Goal: Browse casually: Explore the website without a specific task or goal

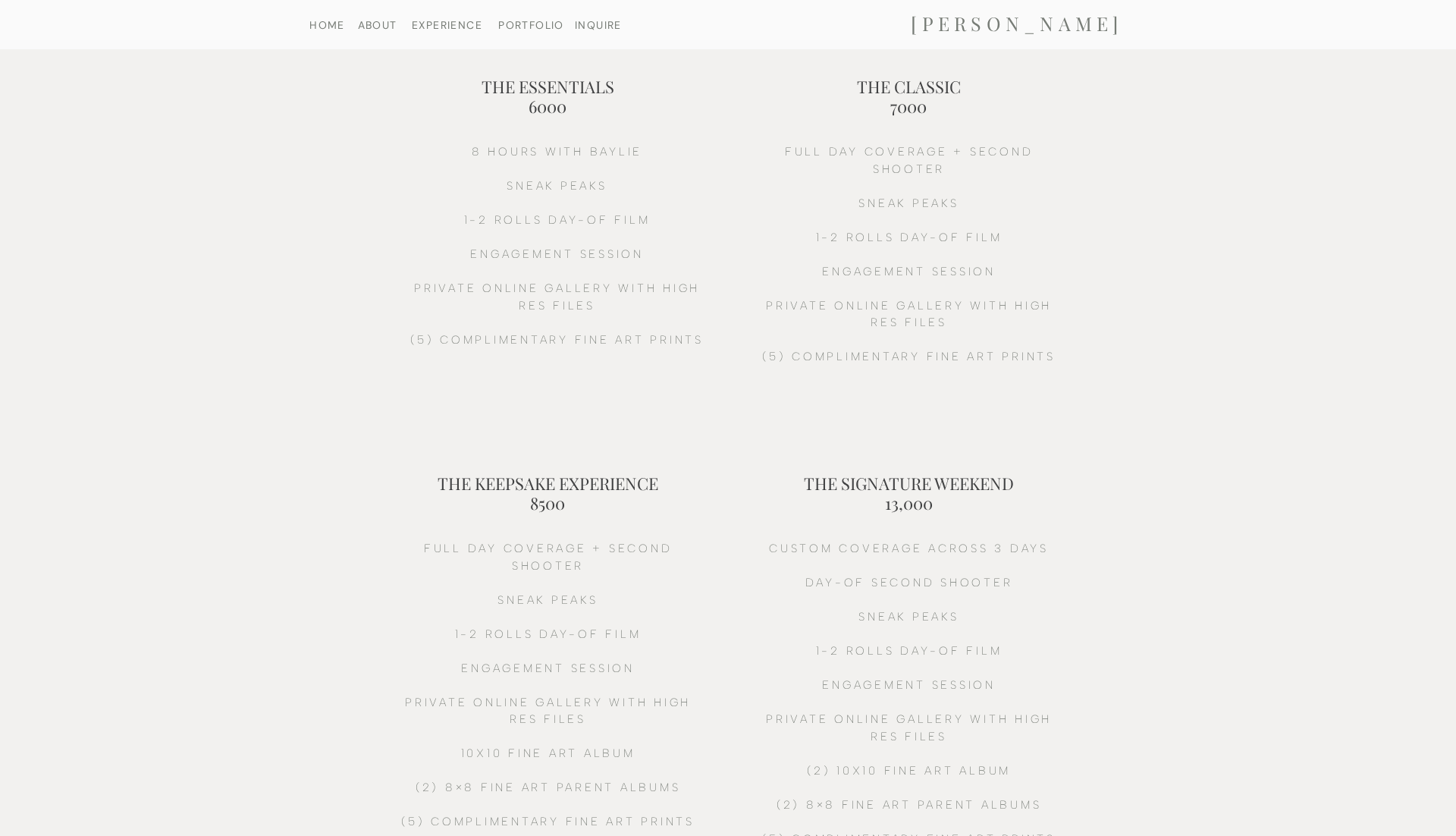
scroll to position [138, 0]
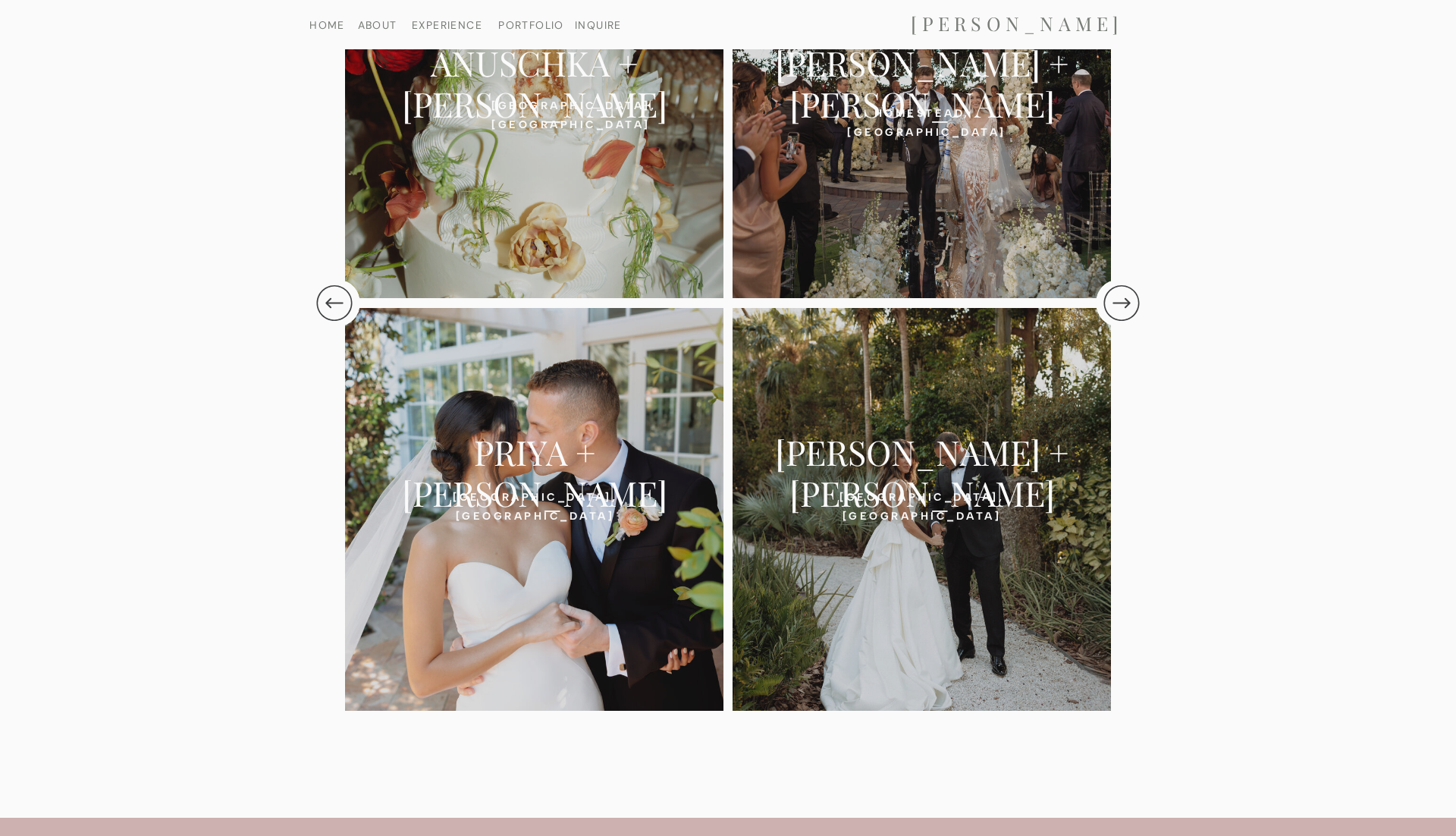
scroll to position [3131, 0]
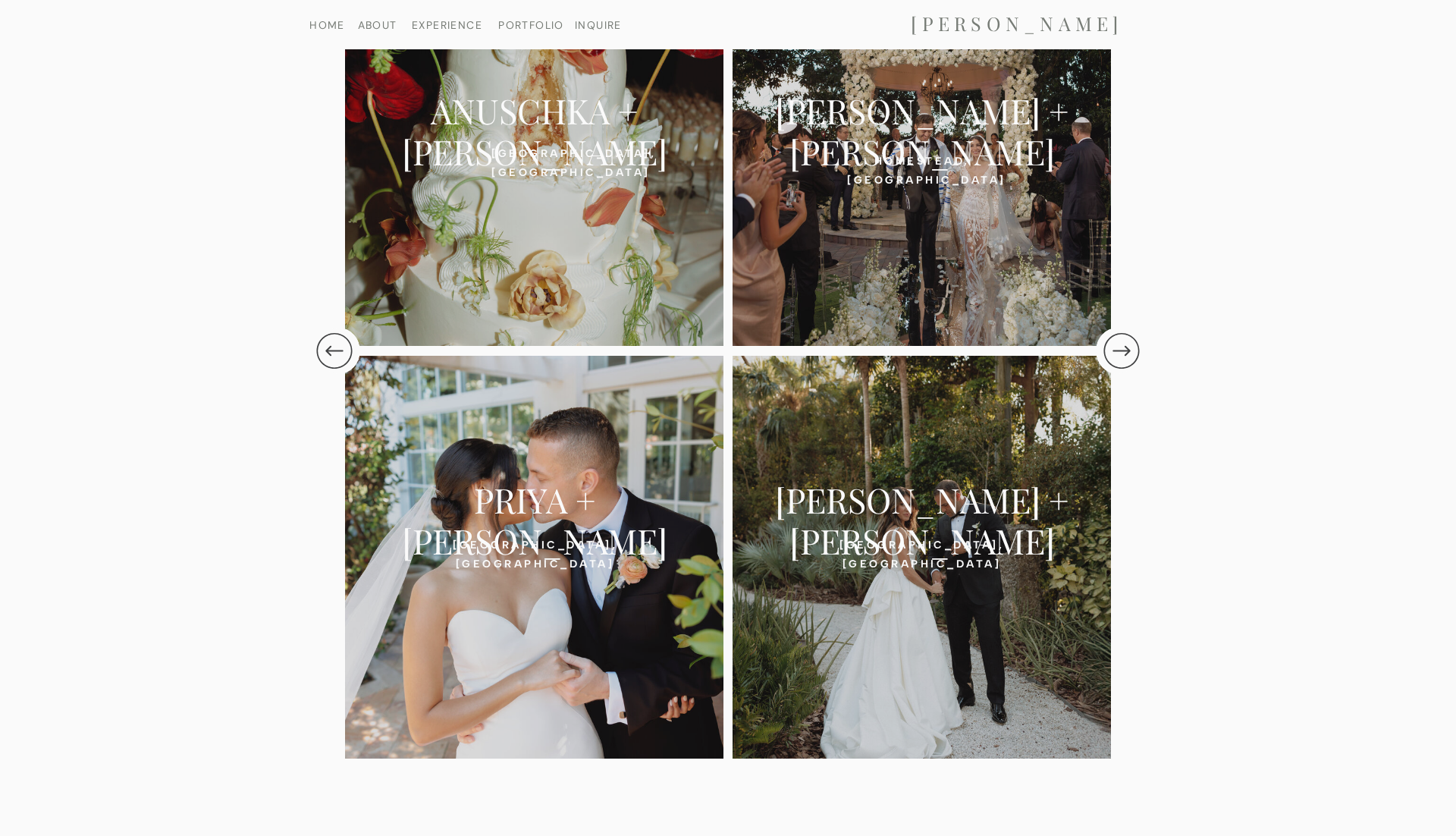
click at [904, 479] on h2 "VANESSA + HILLEL" at bounding box center [921, 500] width 336 height 43
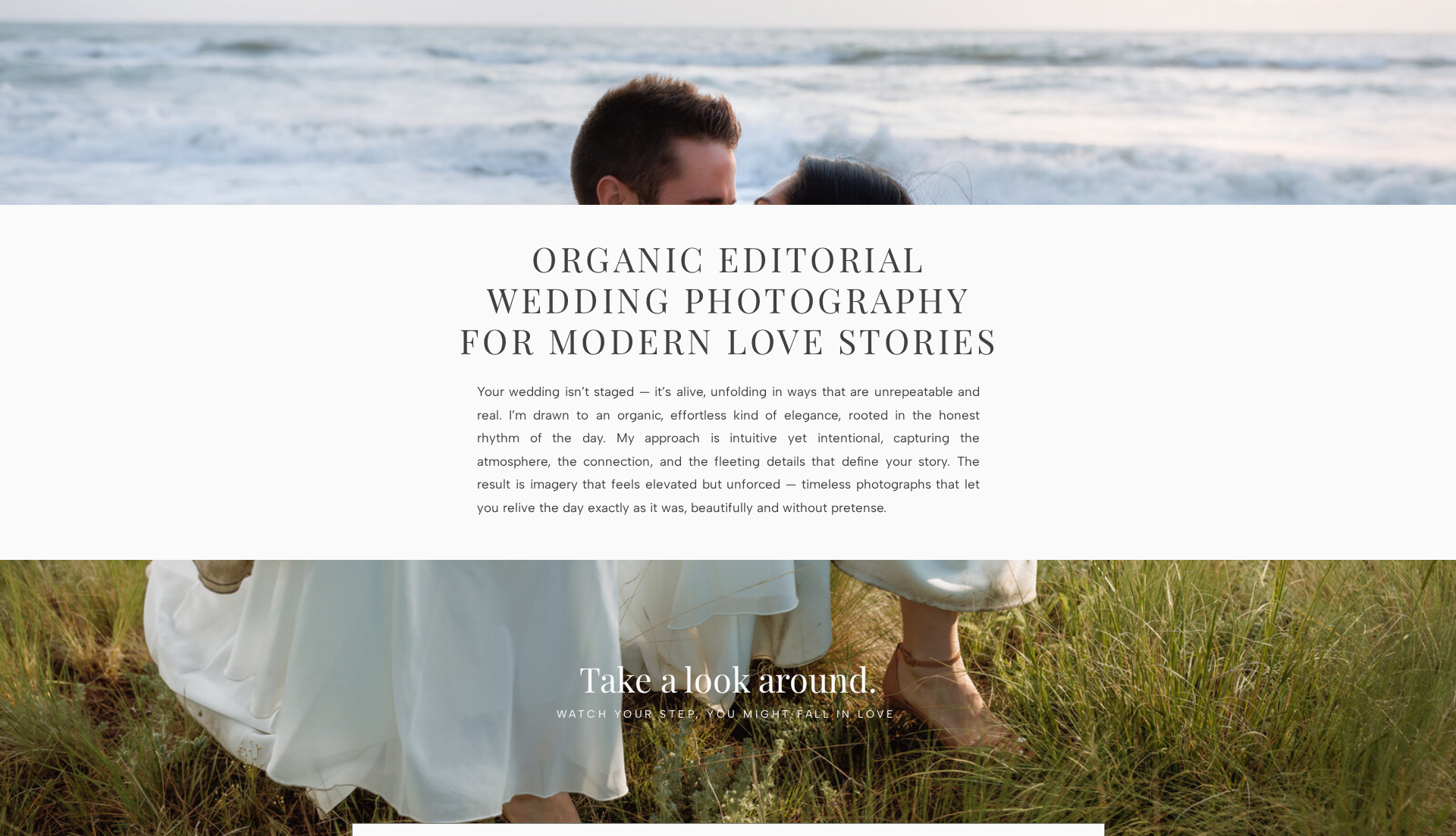
scroll to position [554, 0]
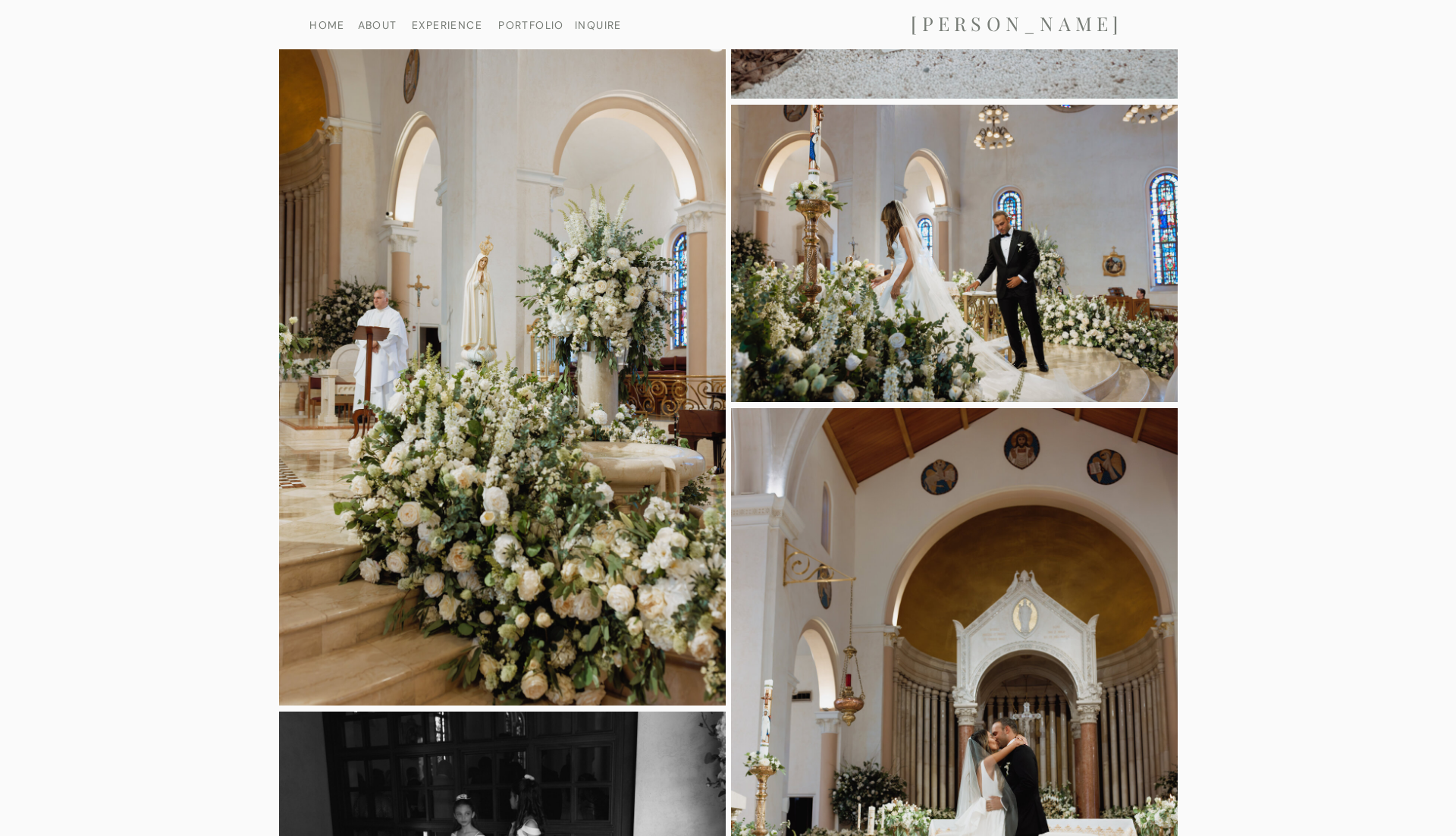
scroll to position [1192, 0]
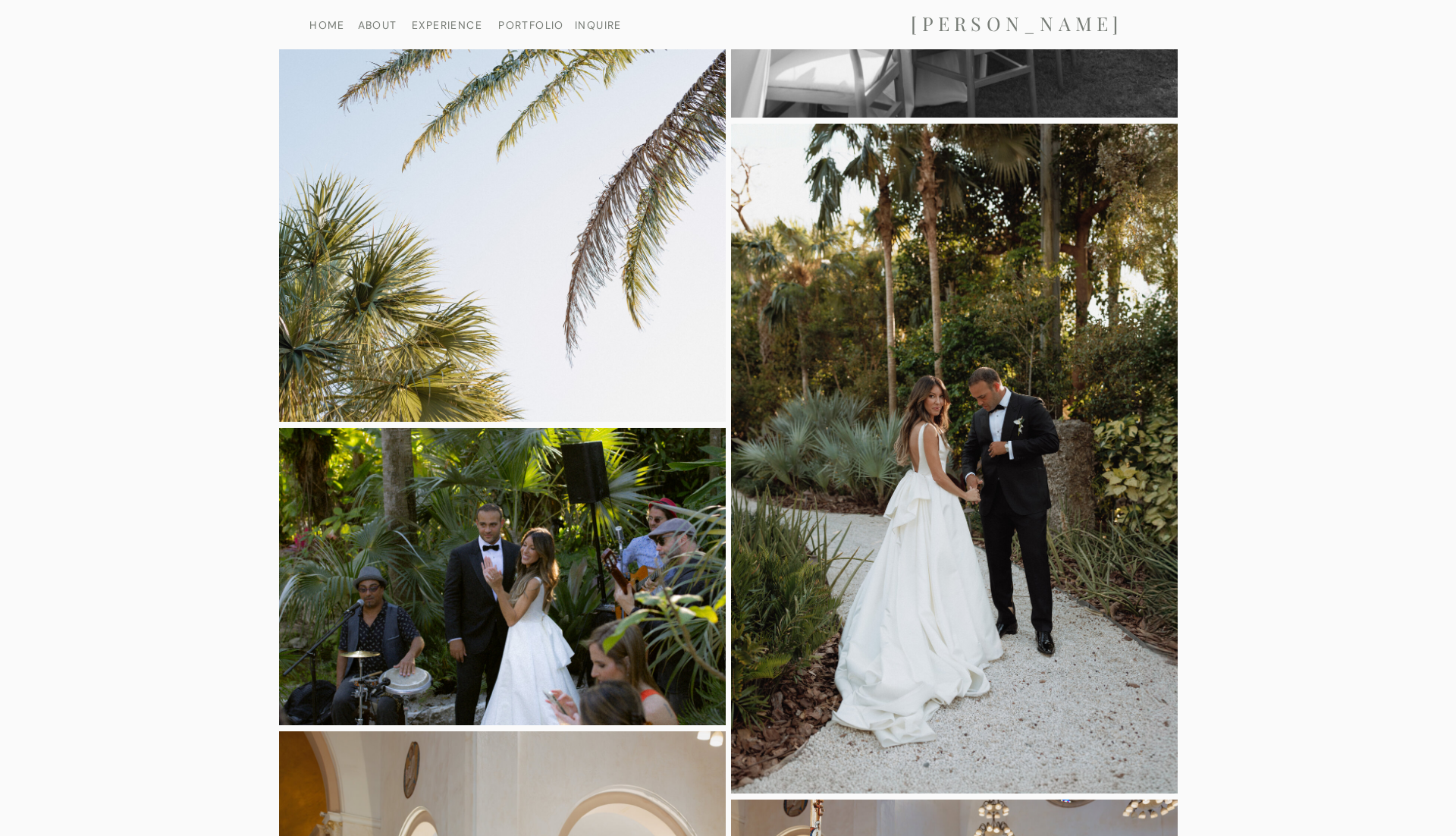
click at [300, 343] on img at bounding box center [502, 86] width 447 height 669
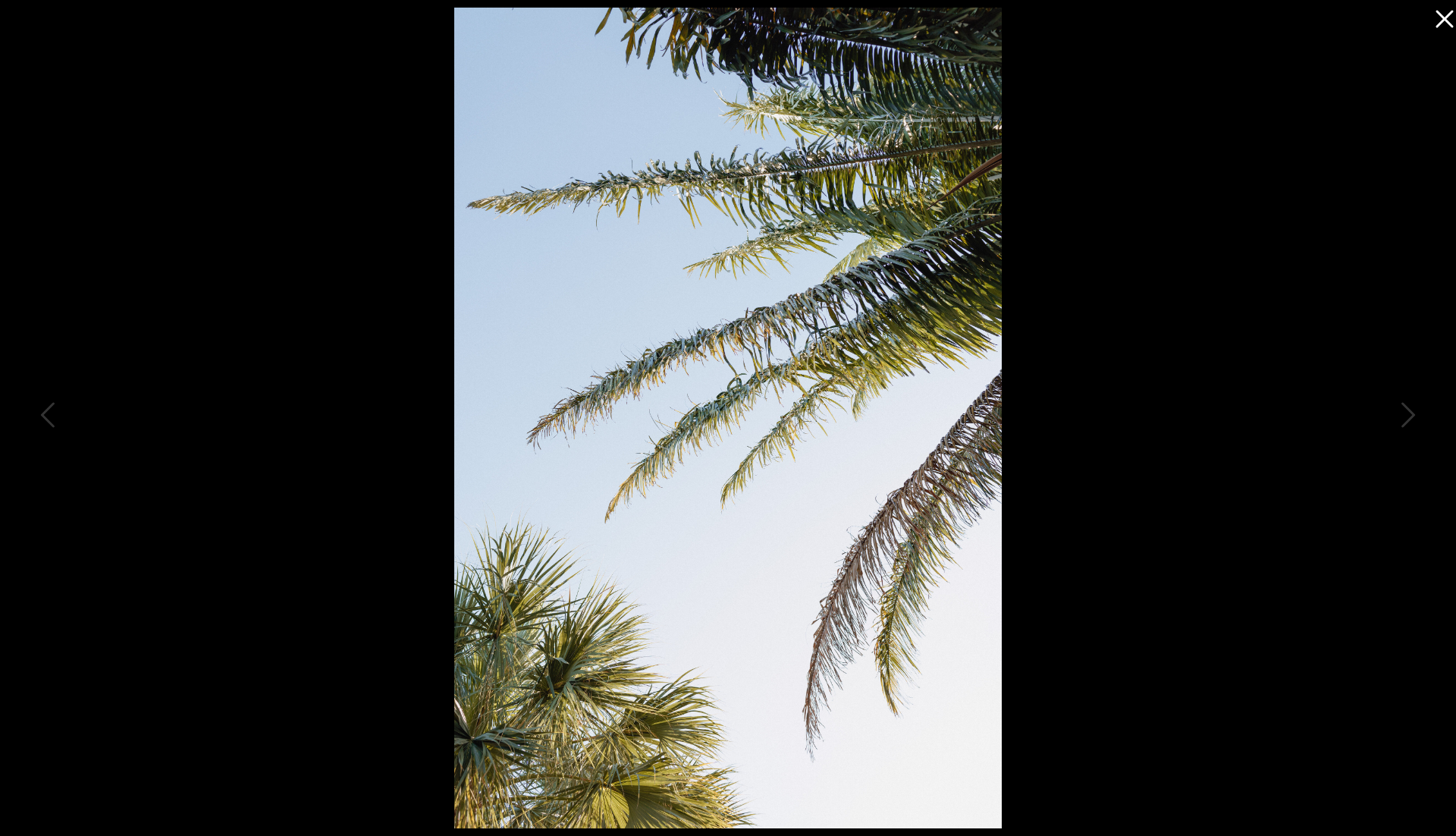
click at [1444, 13] on icon at bounding box center [1441, 15] width 30 height 30
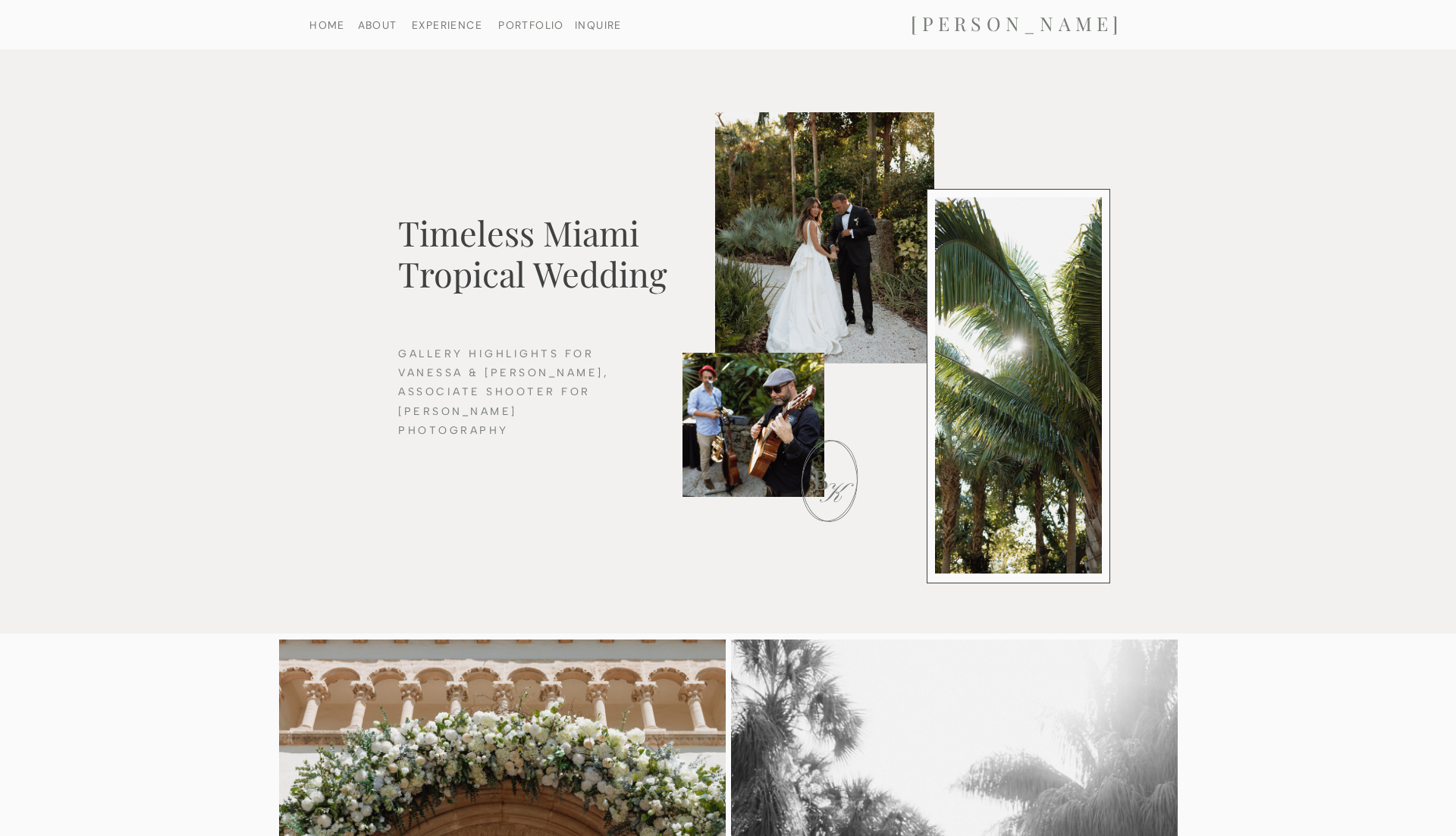
scroll to position [0, 0]
